Goal: Transaction & Acquisition: Purchase product/service

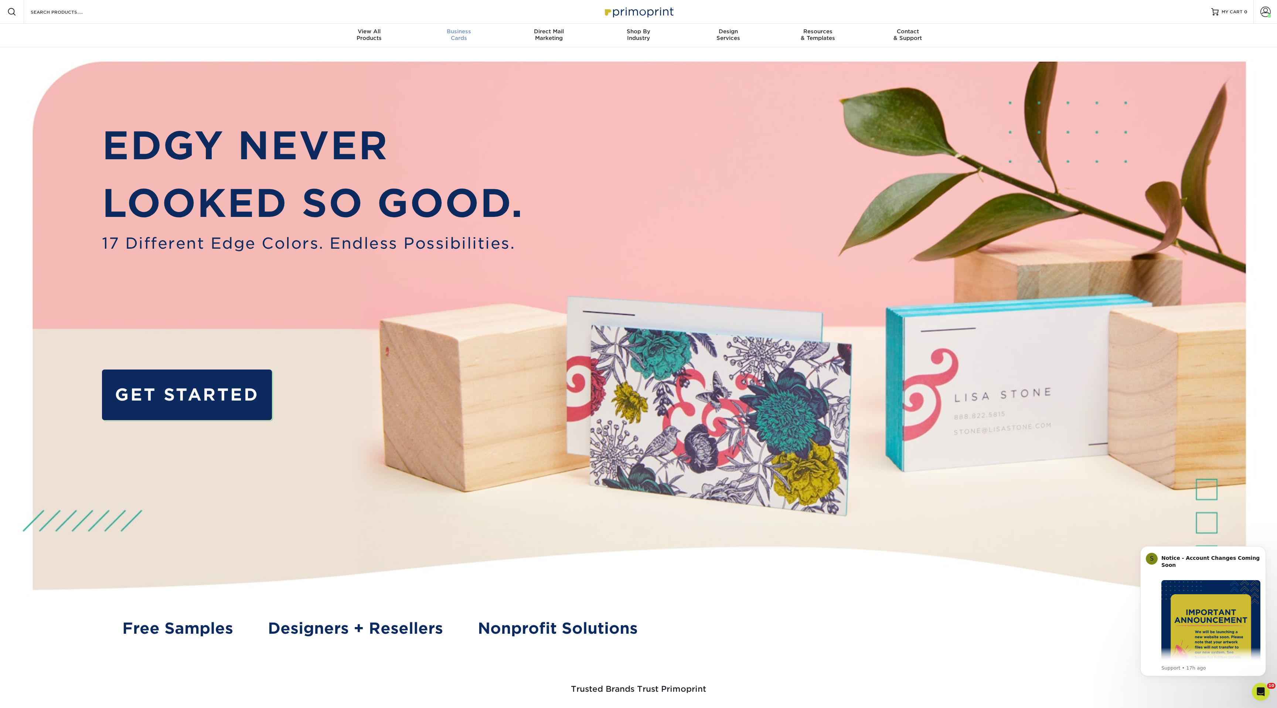
click at [463, 35] on div "Business Cards" at bounding box center [459, 34] width 90 height 13
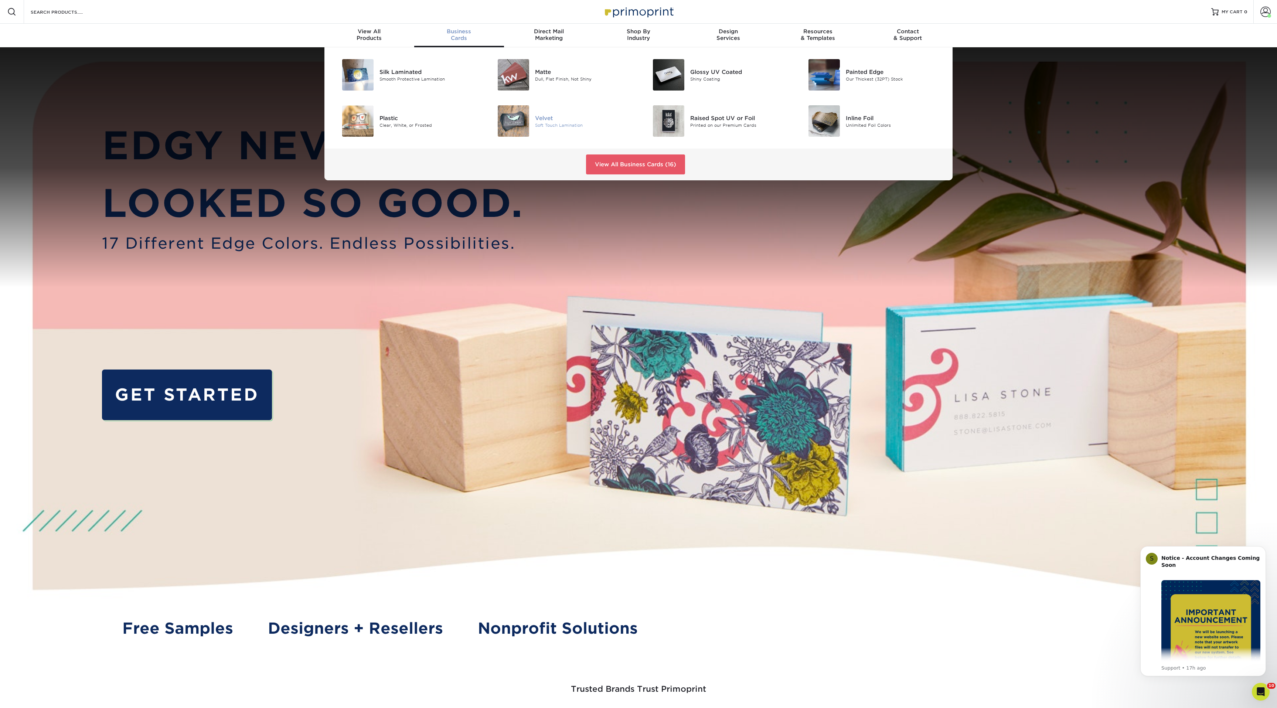
click at [557, 124] on div "Soft Touch Lamination" at bounding box center [584, 125] width 98 height 6
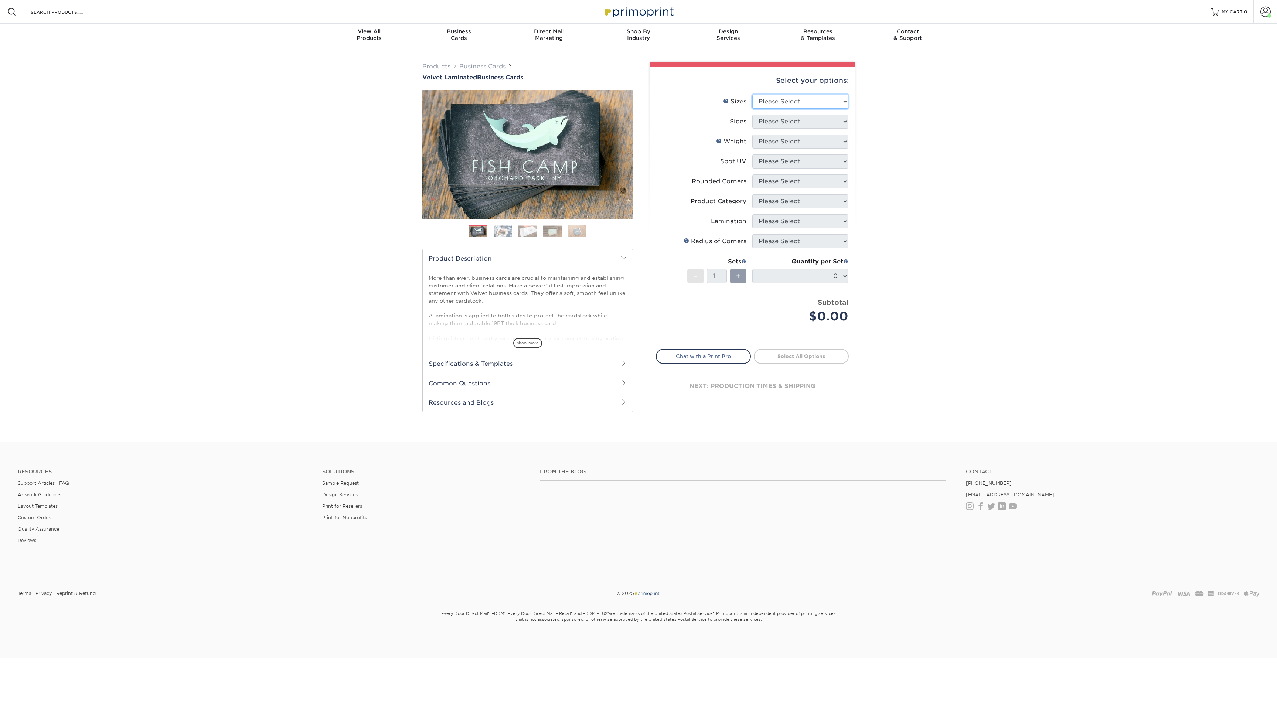
click at [779, 100] on select "Please Select 1.5" x 3.5" - Mini 1.75" x 3.5" - Mini 2" x 2" - Square 2" x 3" -…" at bounding box center [800, 102] width 96 height 14
select select "2.00x2.00"
click at [752, 95] on select "Please Select 1.5" x 3.5" - Mini 1.75" x 3.5" - Mini 2" x 2" - Square 2" x 3" -…" at bounding box center [800, 102] width 96 height 14
click at [766, 123] on select "Please Select Print Both Sides Print Front Only" at bounding box center [800, 122] width 96 height 14
select select "13abbda7-1d64-4f25-8bb2-c179b224825d"
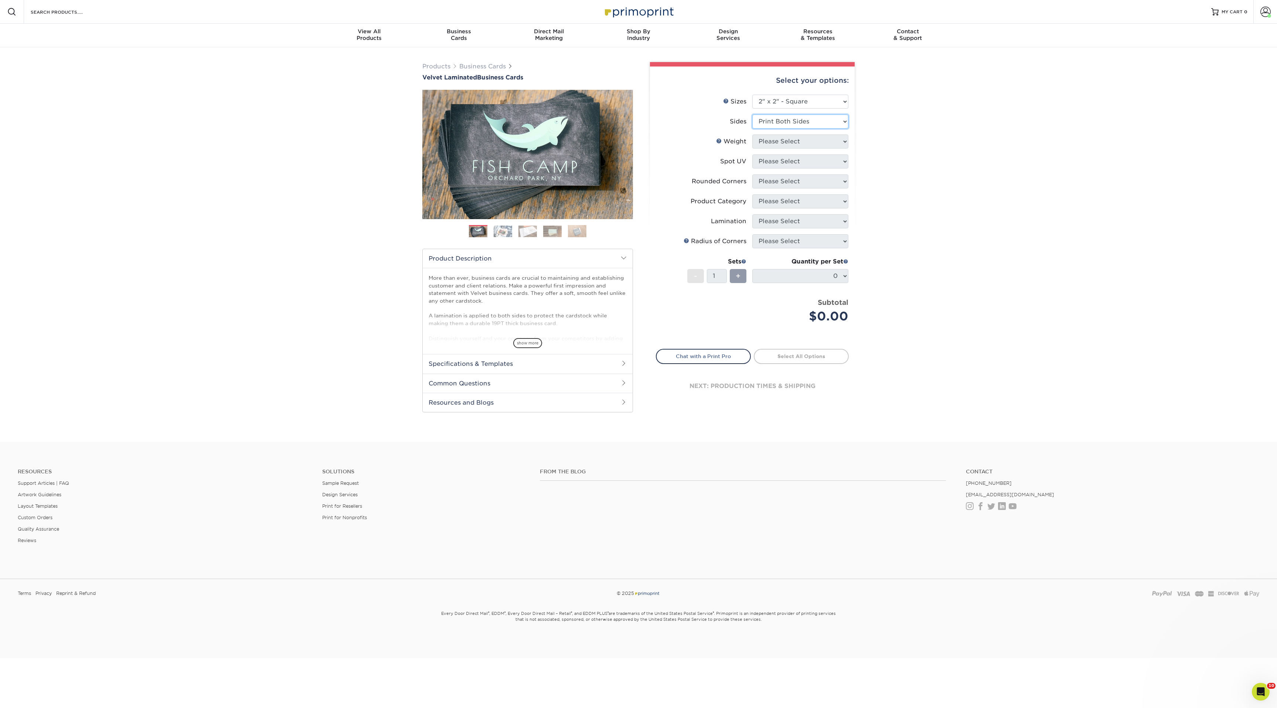
click at [752, 115] on select "Please Select Print Both Sides Print Front Only" at bounding box center [800, 122] width 96 height 14
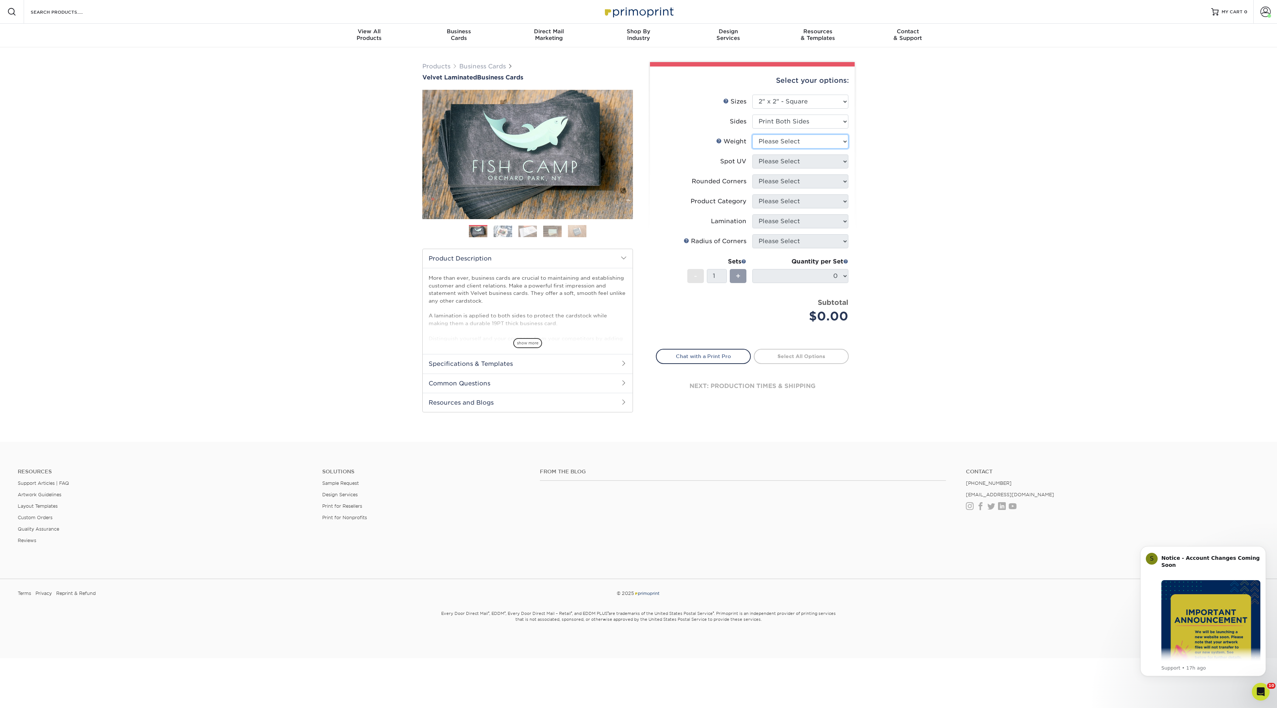
click at [772, 141] on select "Please Select 16PT" at bounding box center [800, 141] width 96 height 14
select select "16PT"
click at [752, 134] on select "Please Select 16PT" at bounding box center [800, 141] width 96 height 14
click at [774, 161] on select "Please Select No Spot UV Front and Back (Both Sides) Front Only Back Only" at bounding box center [800, 161] width 96 height 14
select select "0"
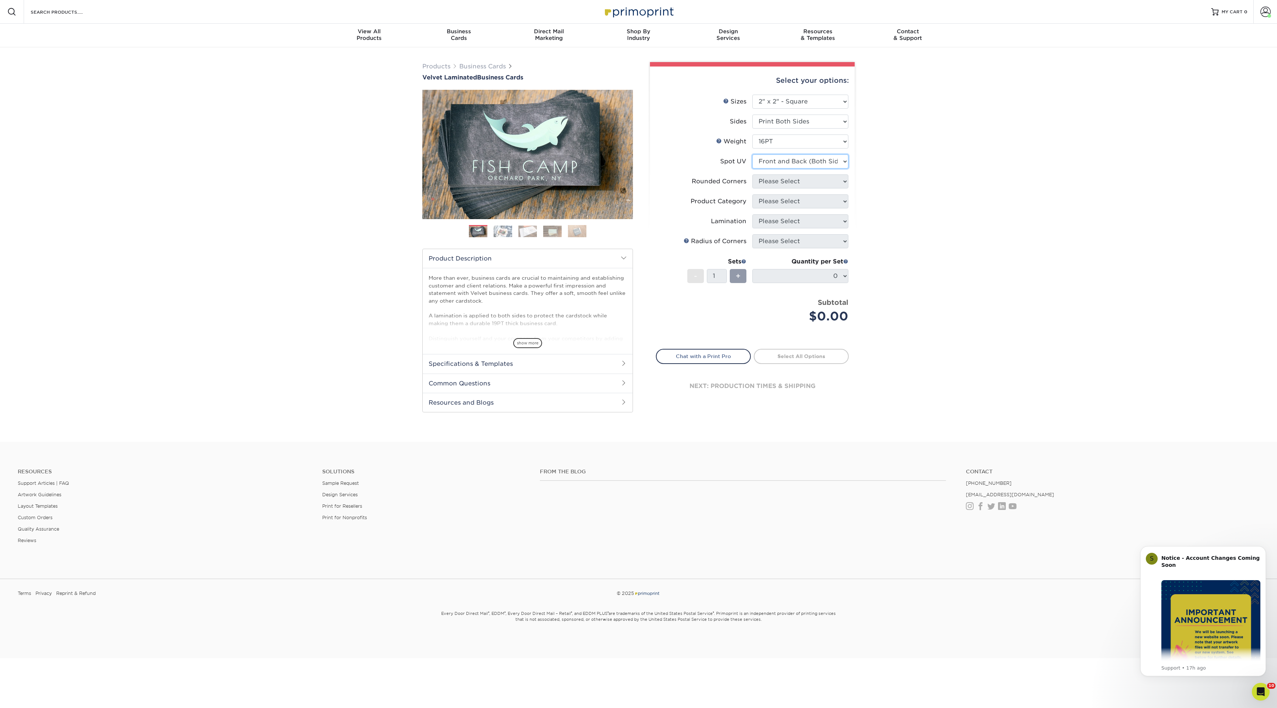
click at [752, 154] on select "Please Select No Spot UV Front and Back (Both Sides) Front Only Back Only" at bounding box center [800, 161] width 96 height 14
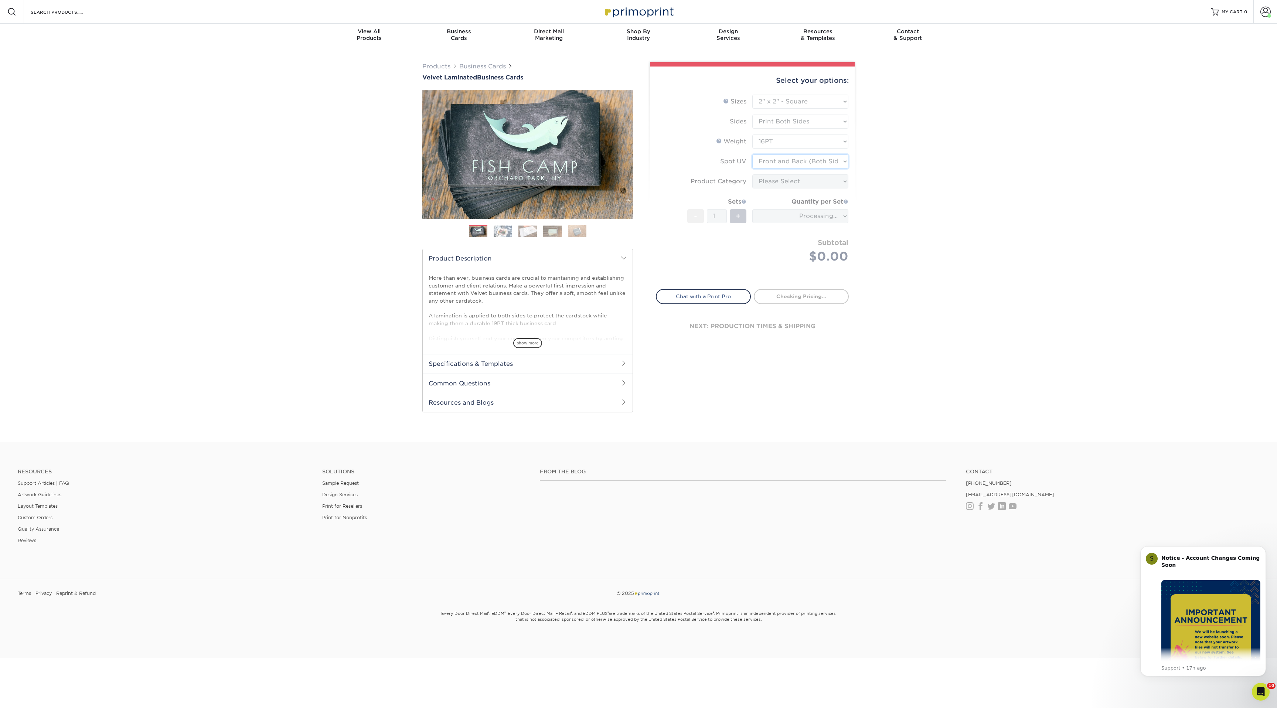
type input "eaa5ae80-c5b8-42cf-b200-8bd0a3864ec7"
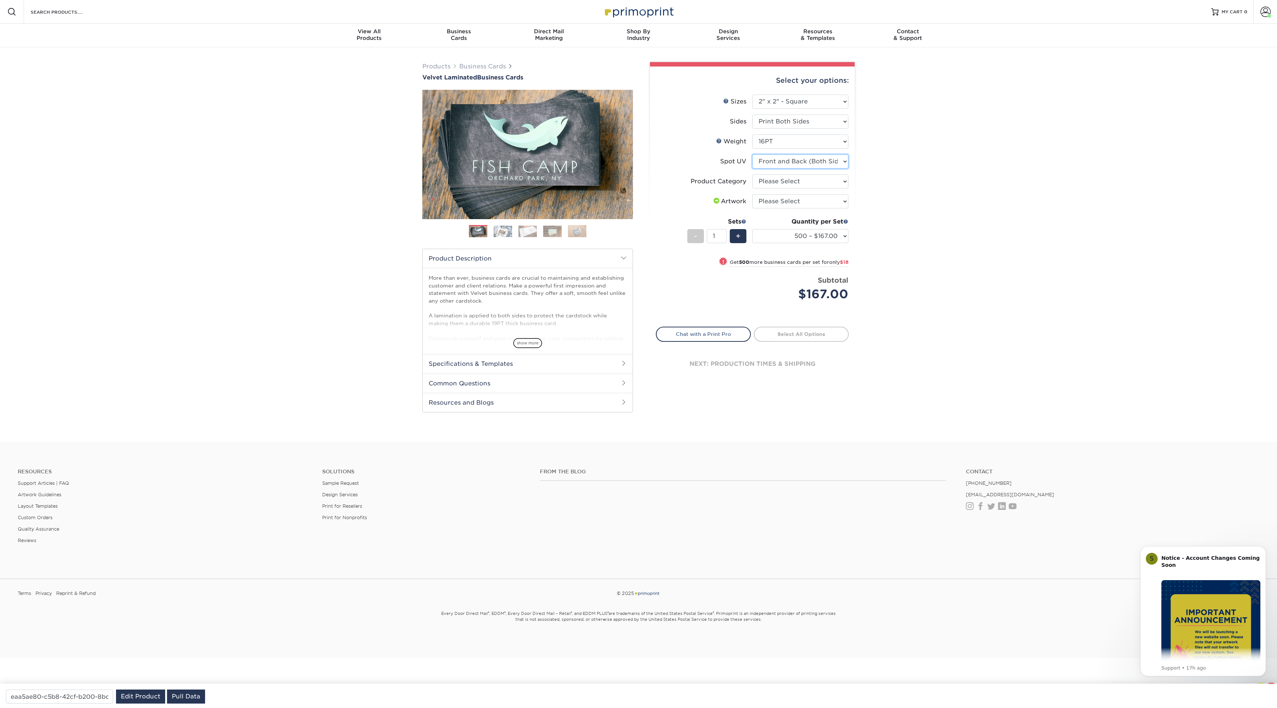
click at [777, 160] on select "Please Select No Spot UV Front and Back (Both Sides) Front Only Back Only" at bounding box center [800, 161] width 96 height 14
select select "3"
click at [752, 154] on select "Please Select No Spot UV Front and Back (Both Sides) Front Only Back Only" at bounding box center [800, 161] width 96 height 14
type input "5155bf00-2f22-4c10-99e2-60706d84a96b"
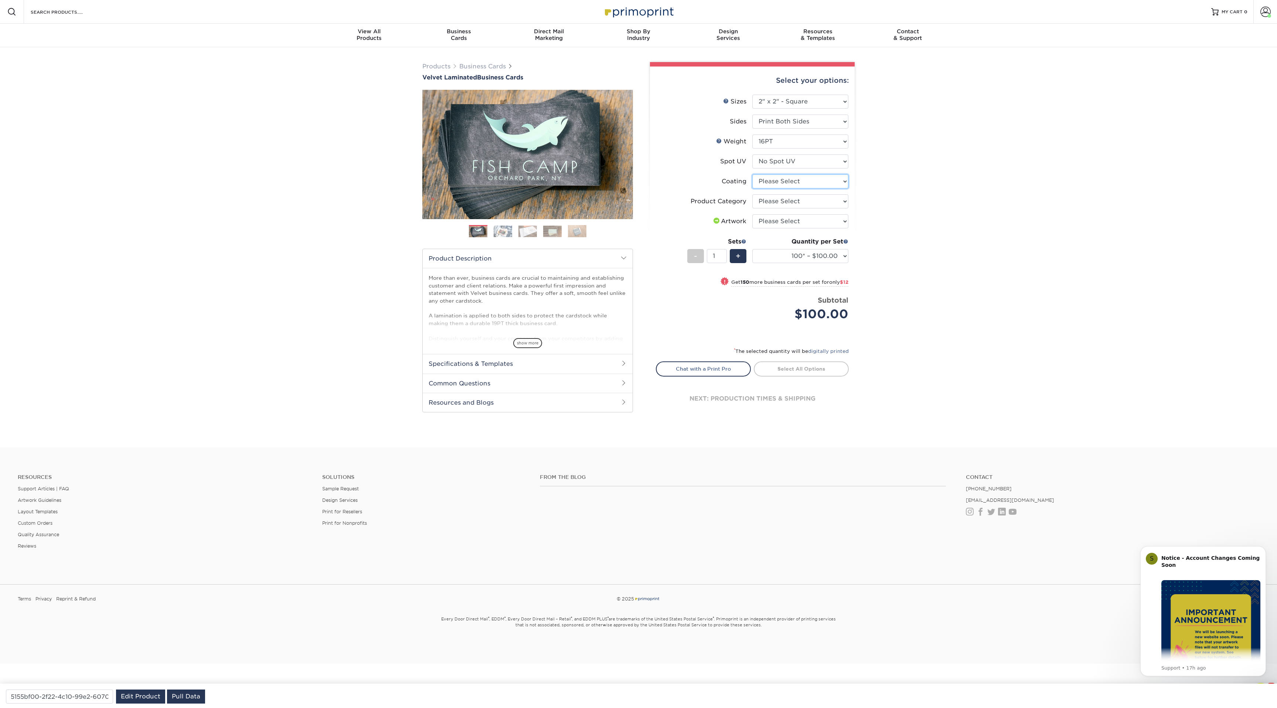
click at [791, 180] on select at bounding box center [800, 181] width 96 height 14
